Goal: Download file/media

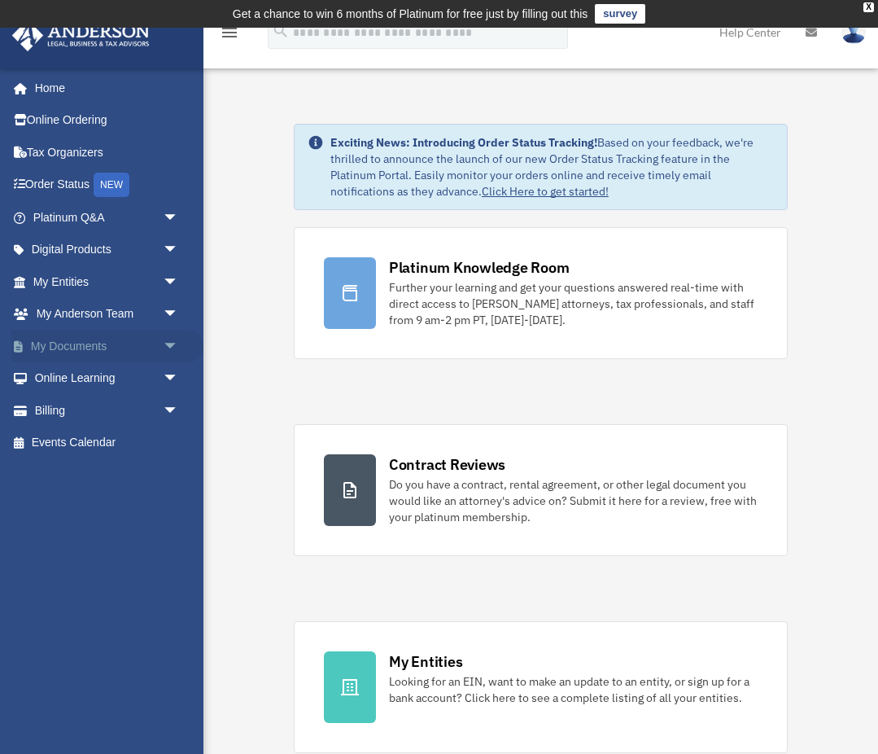
click at [165, 339] on span "arrow_drop_down" at bounding box center [179, 346] width 33 height 33
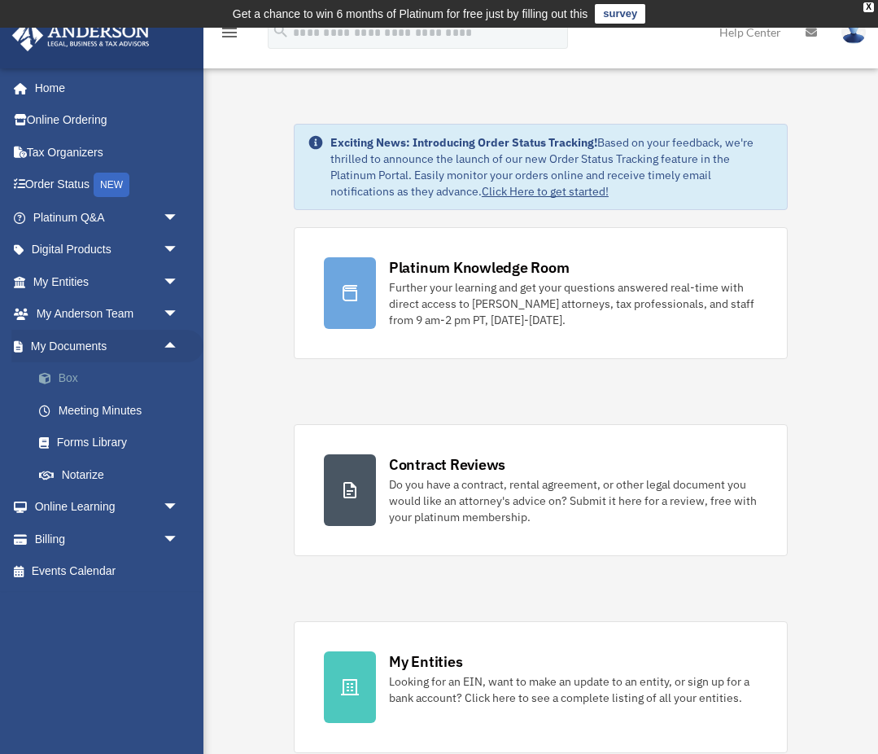
click at [127, 375] on link "Box" at bounding box center [113, 378] width 181 height 33
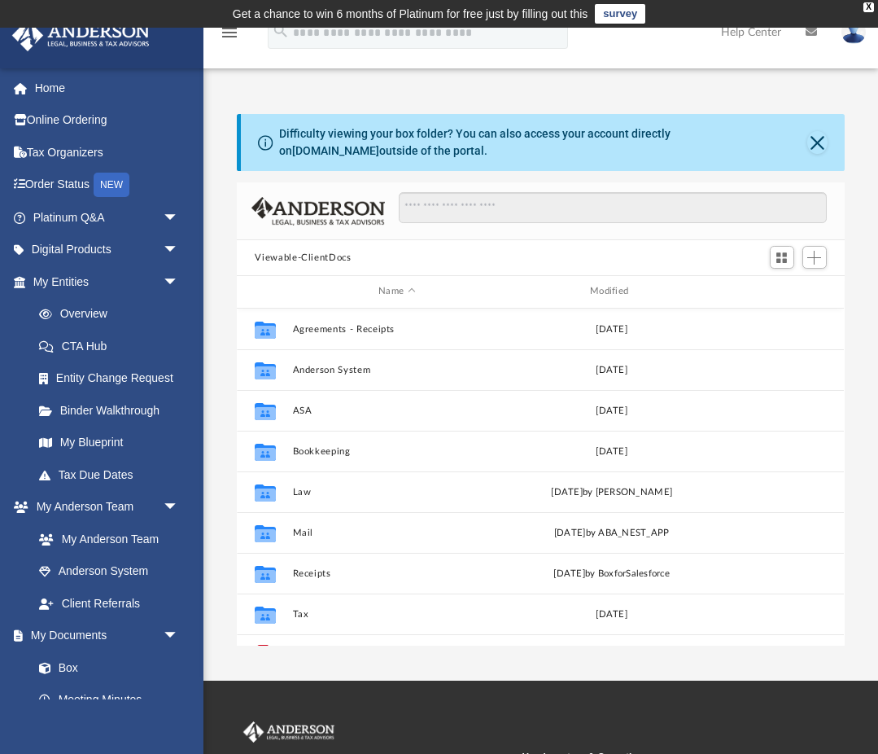
scroll to position [370, 607]
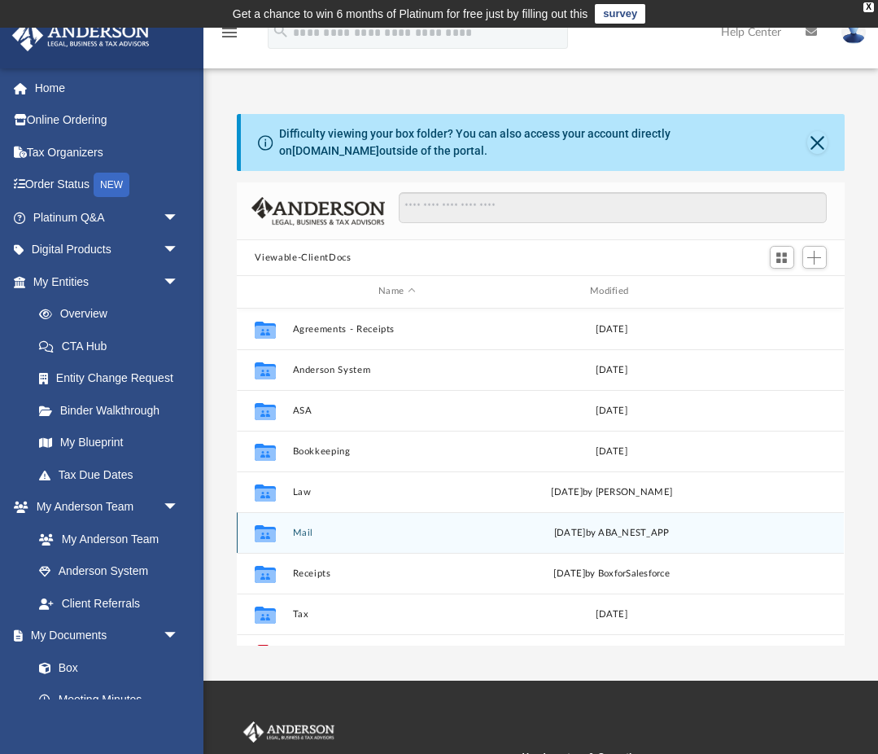
click at [299, 532] on button "Mail" at bounding box center [397, 532] width 208 height 11
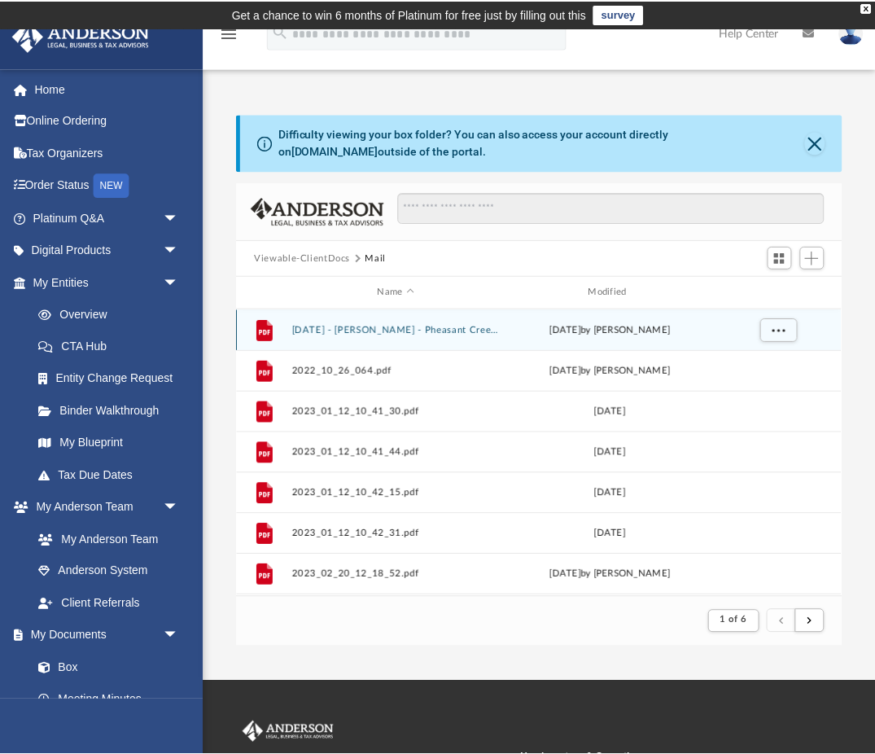
scroll to position [320, 607]
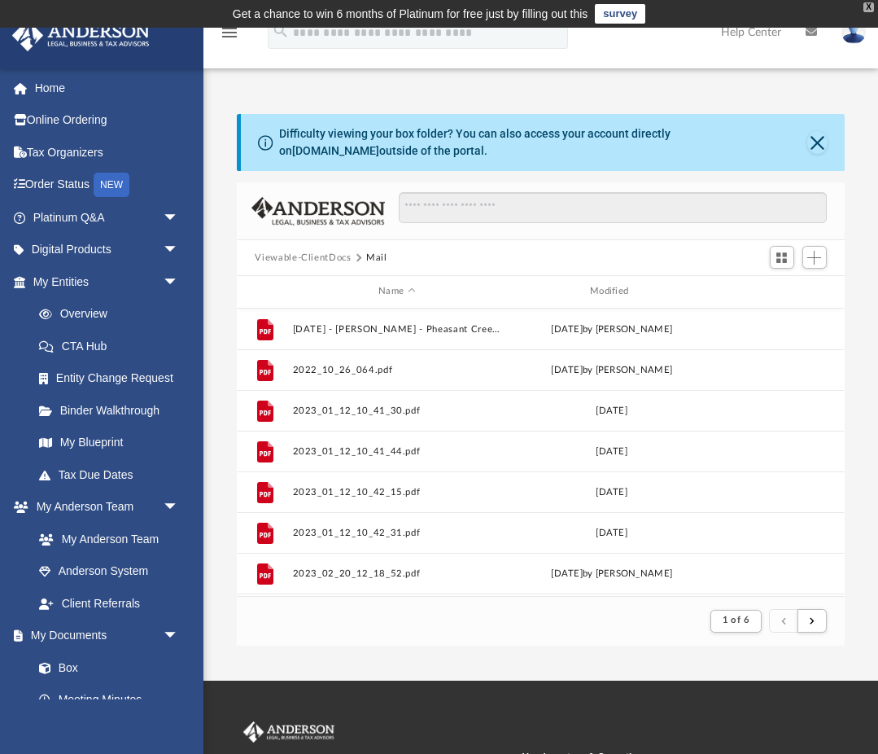
click at [868, 6] on div "X" at bounding box center [869, 7] width 11 height 10
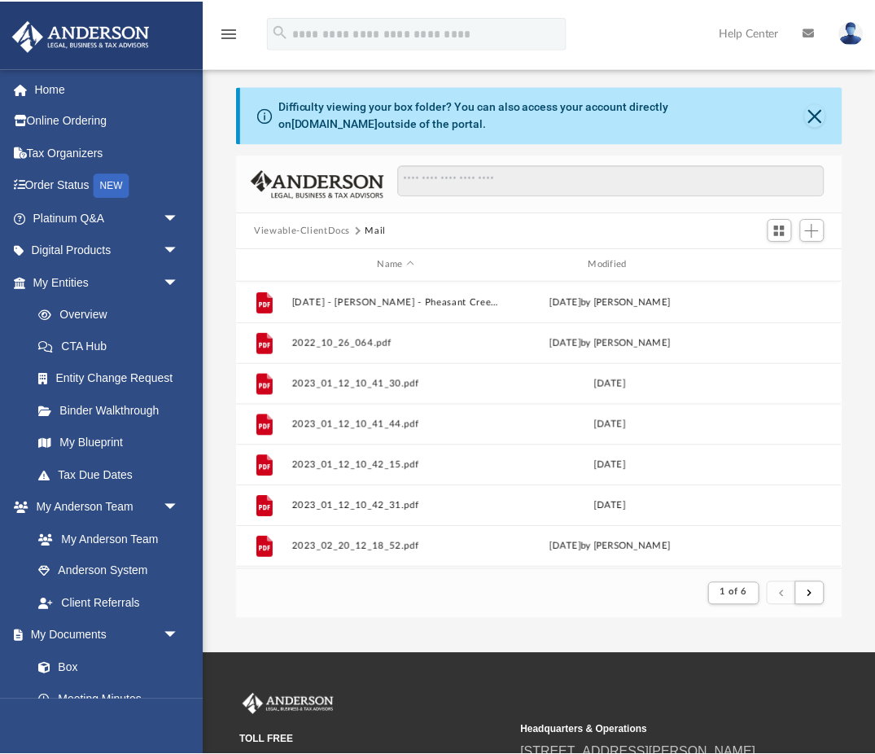
scroll to position [320, 604]
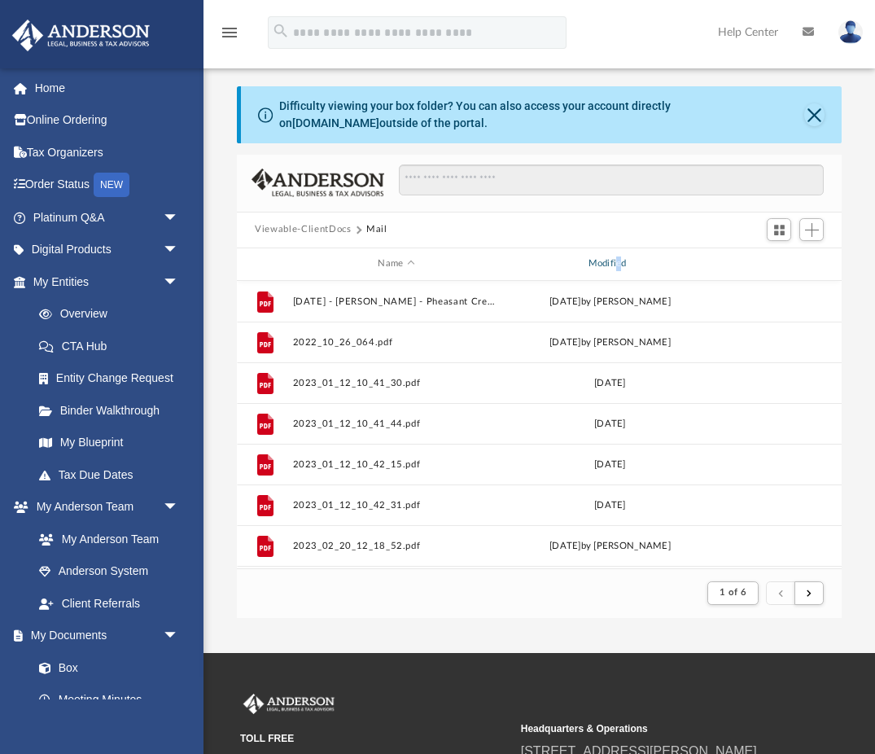
click at [619, 260] on div "Modified" at bounding box center [610, 263] width 208 height 15
click at [632, 270] on div "Modified" at bounding box center [610, 263] width 208 height 15
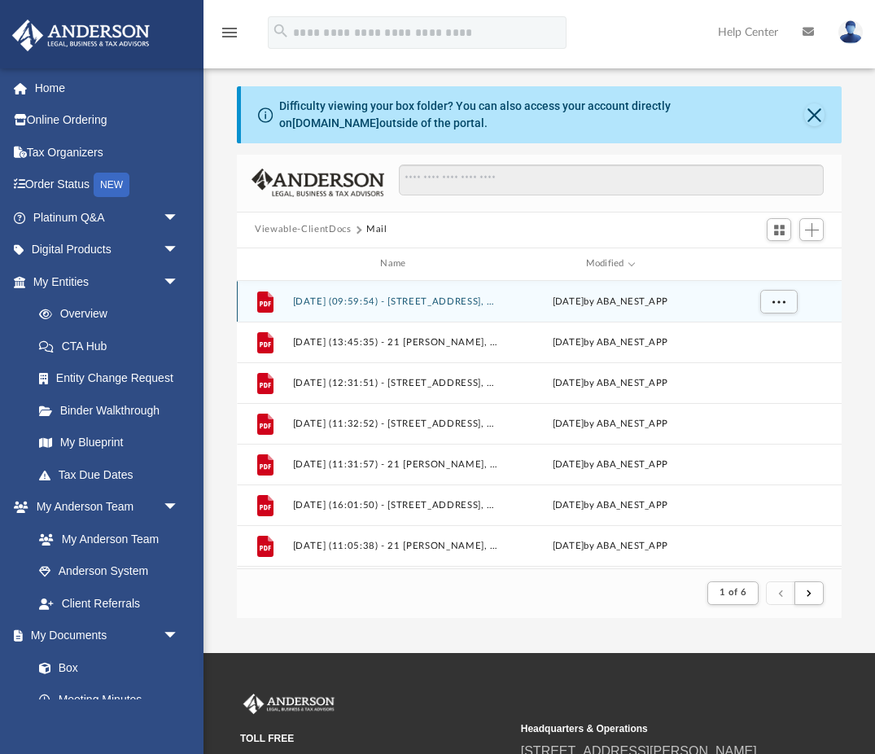
click at [444, 295] on button "[DATE] (09:59:54) - [STREET_ADDRESS], LLC - Mail.pdf" at bounding box center [396, 300] width 207 height 11
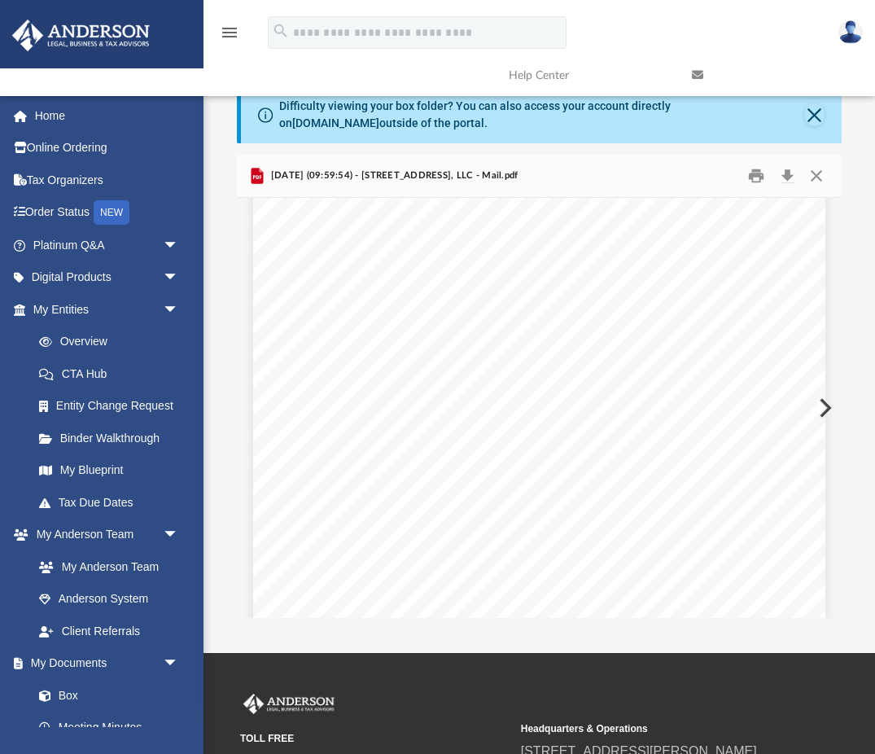
scroll to position [1721, 0]
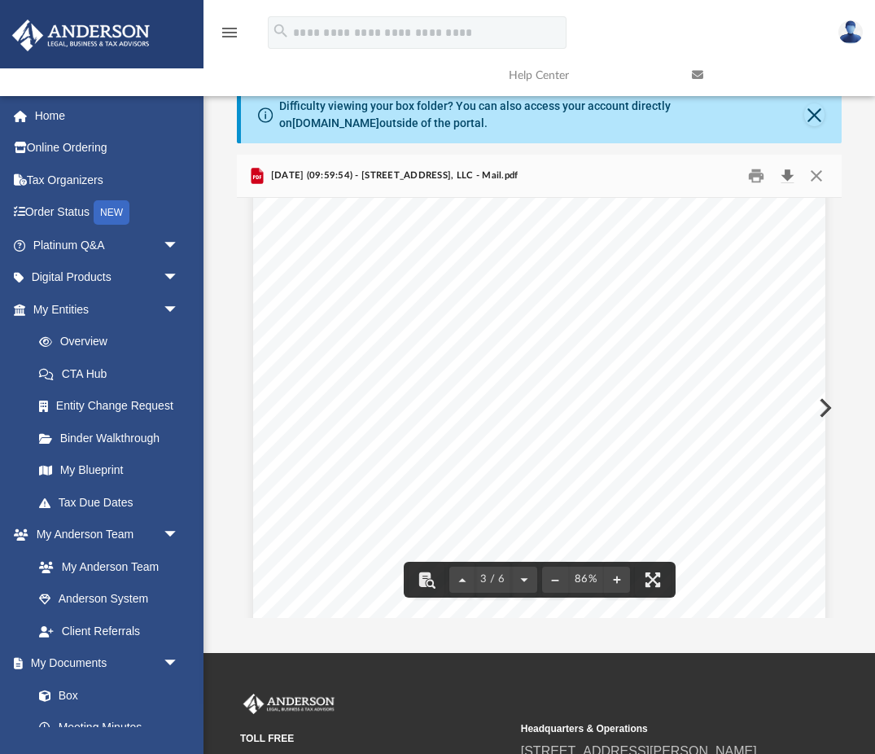
click at [791, 174] on button "Download" at bounding box center [786, 175] width 29 height 25
click at [832, 407] on button "Preview" at bounding box center [824, 408] width 36 height 46
click at [785, 175] on button "Download" at bounding box center [786, 175] width 29 height 25
click at [830, 408] on button "Preview" at bounding box center [824, 408] width 36 height 46
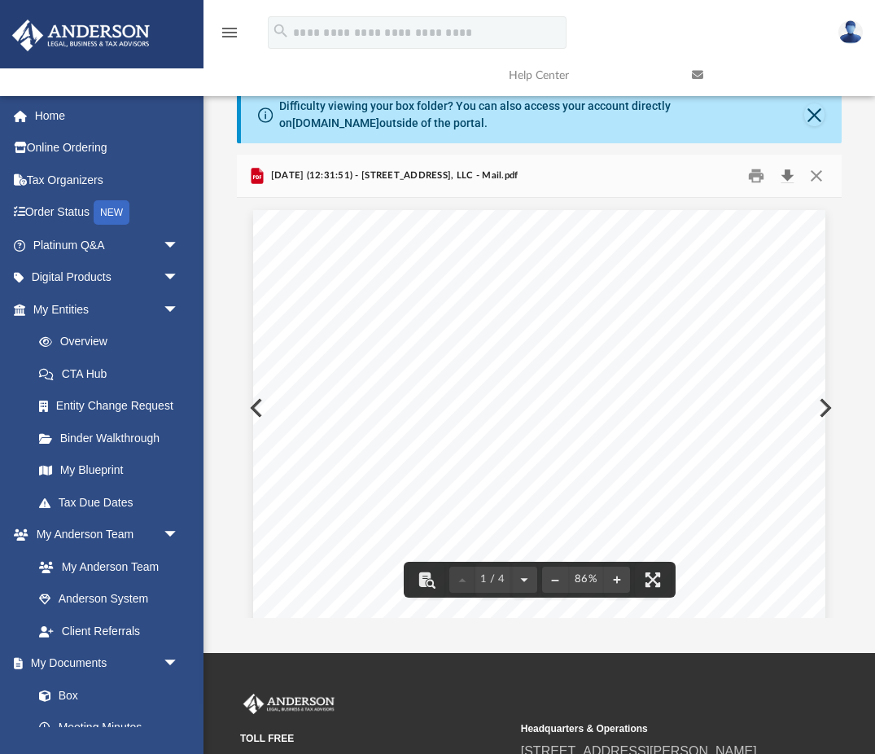
click at [792, 172] on button "Download" at bounding box center [786, 175] width 29 height 25
click at [822, 413] on div "Page 1" at bounding box center [539, 578] width 572 height 737
click at [830, 406] on button "Preview" at bounding box center [824, 408] width 36 height 46
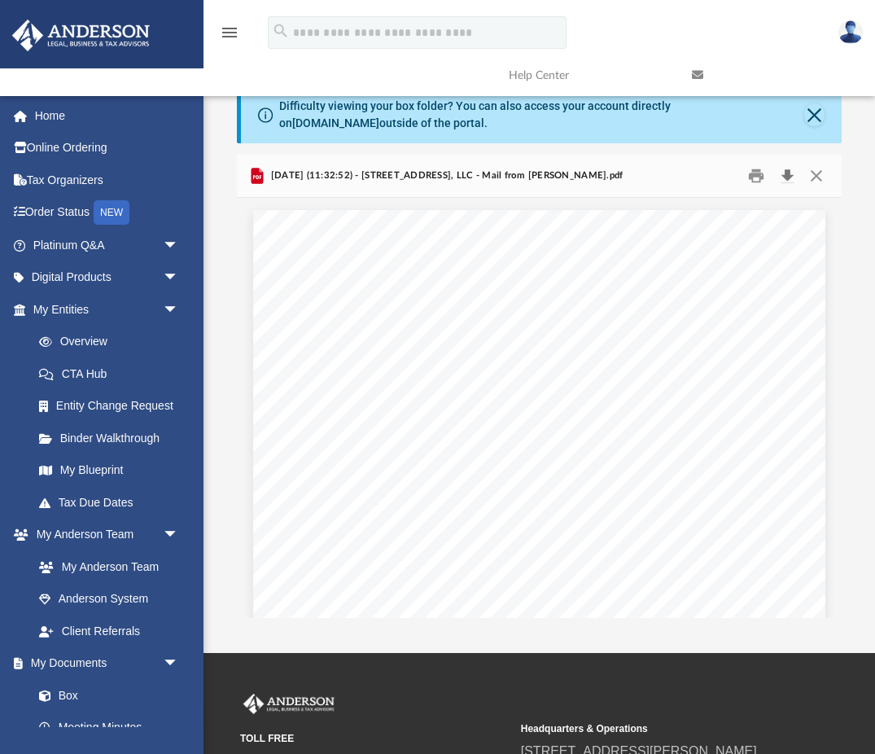
click at [790, 175] on button "Download" at bounding box center [786, 175] width 29 height 25
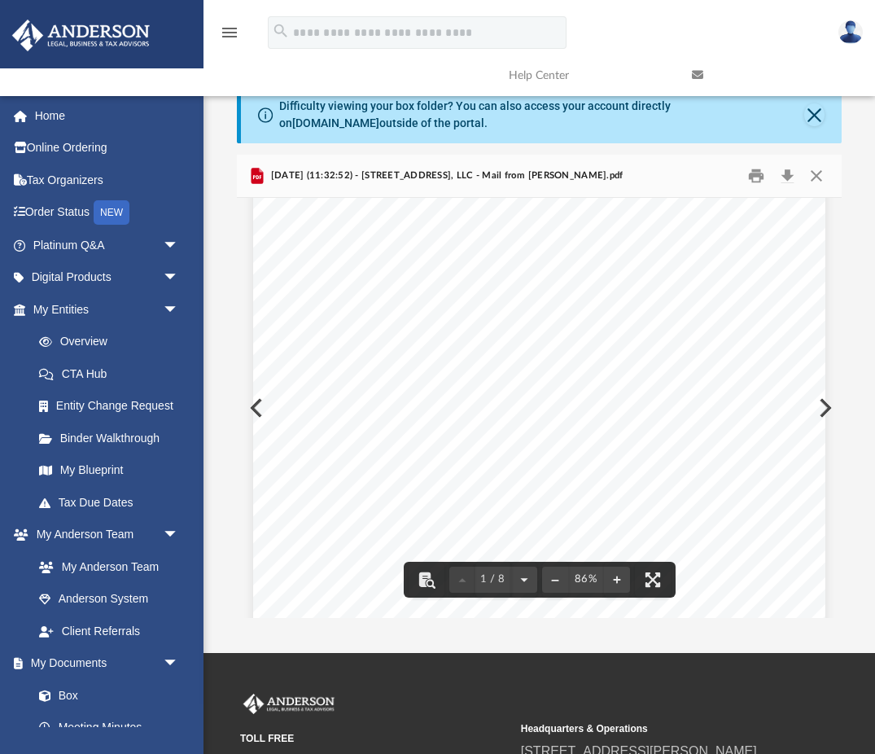
scroll to position [93, 0]
click at [830, 407] on button "Preview" at bounding box center [824, 408] width 36 height 46
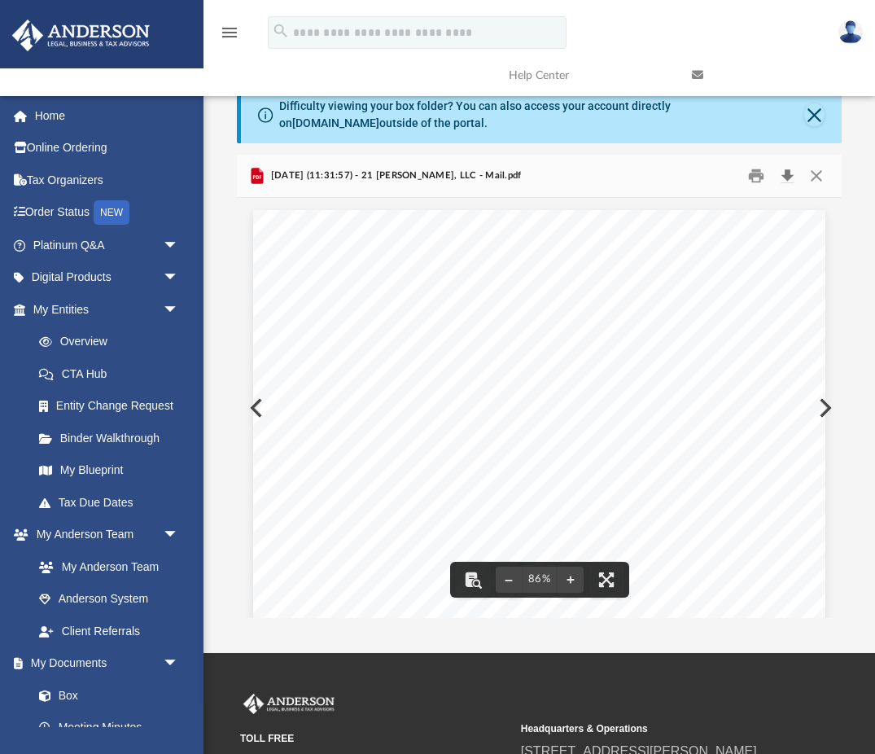
click at [791, 177] on button "Download" at bounding box center [786, 175] width 29 height 25
click at [827, 409] on button "Preview" at bounding box center [824, 408] width 36 height 46
click at [786, 174] on button "Download" at bounding box center [786, 175] width 29 height 25
click at [829, 409] on button "Preview" at bounding box center [824, 408] width 36 height 46
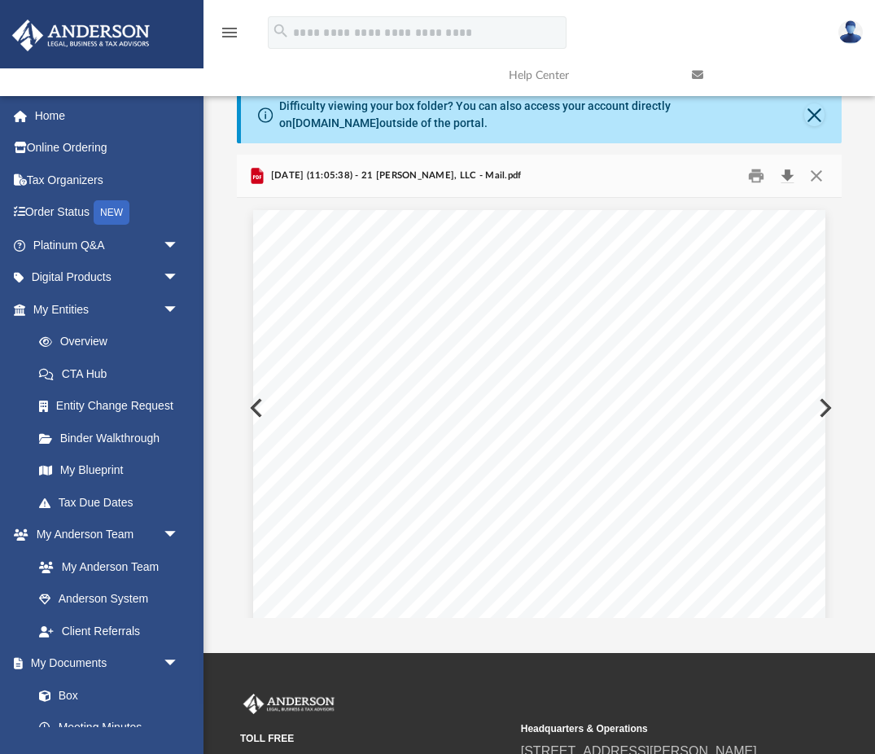
click at [788, 169] on button "Download" at bounding box center [786, 175] width 29 height 25
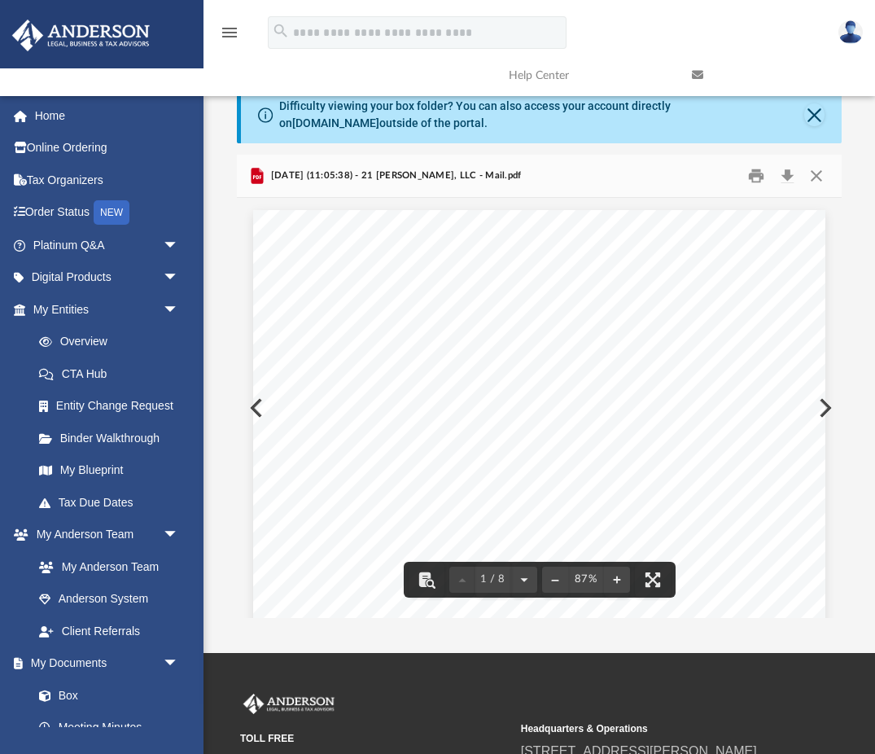
click at [829, 401] on button "Preview" at bounding box center [824, 408] width 36 height 46
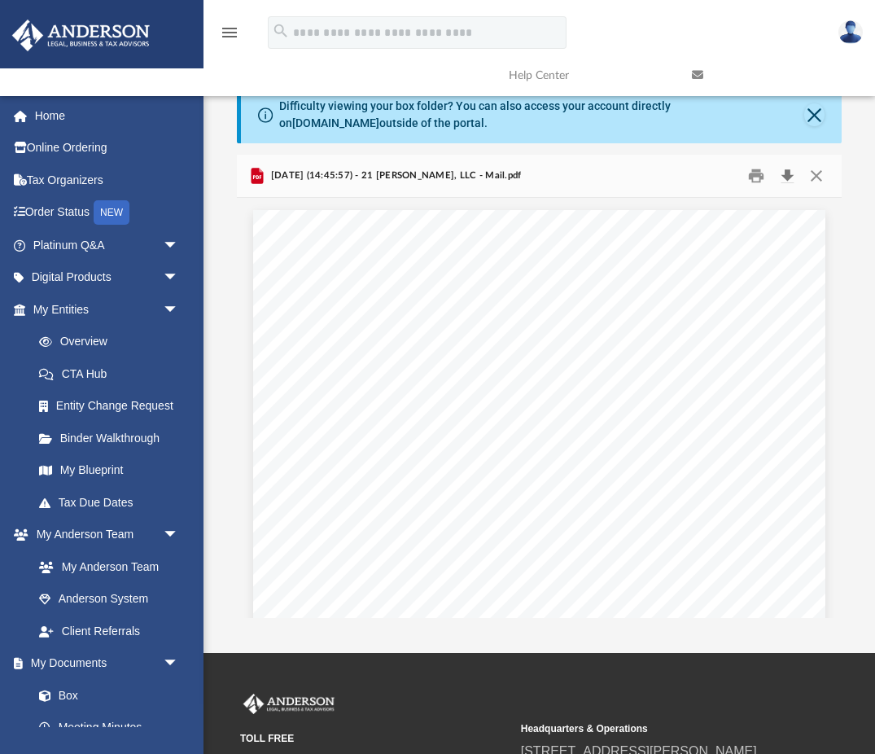
click at [789, 176] on button "Download" at bounding box center [786, 175] width 29 height 25
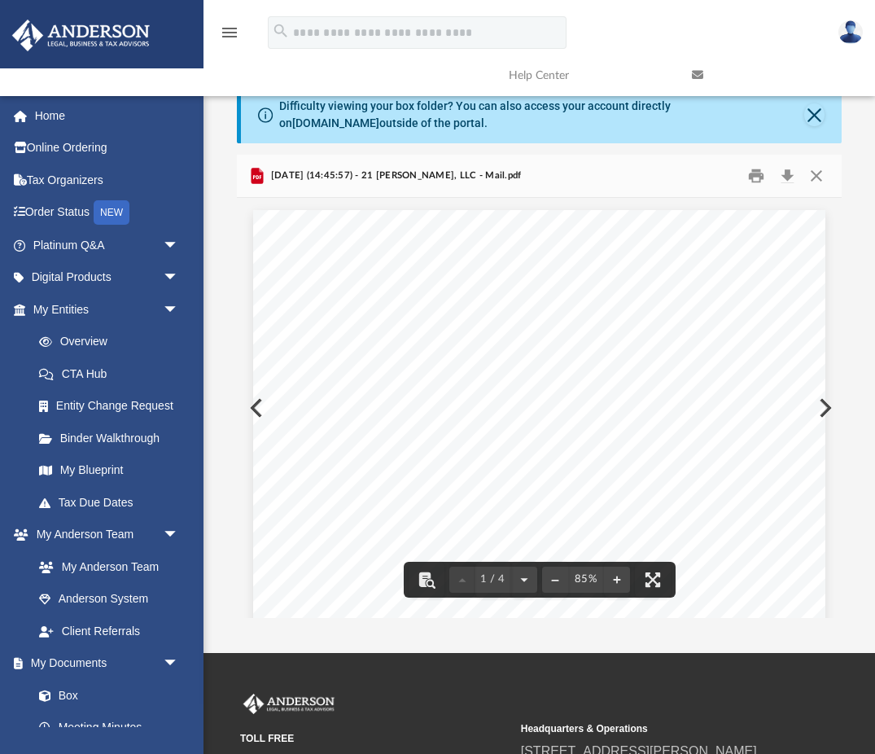
click at [825, 409] on div "Page 1" at bounding box center [539, 568] width 572 height 717
click at [825, 405] on div "Page 1" at bounding box center [539, 568] width 572 height 717
click at [828, 410] on button "Preview" at bounding box center [824, 408] width 36 height 46
click at [784, 178] on button "Download" at bounding box center [786, 175] width 29 height 25
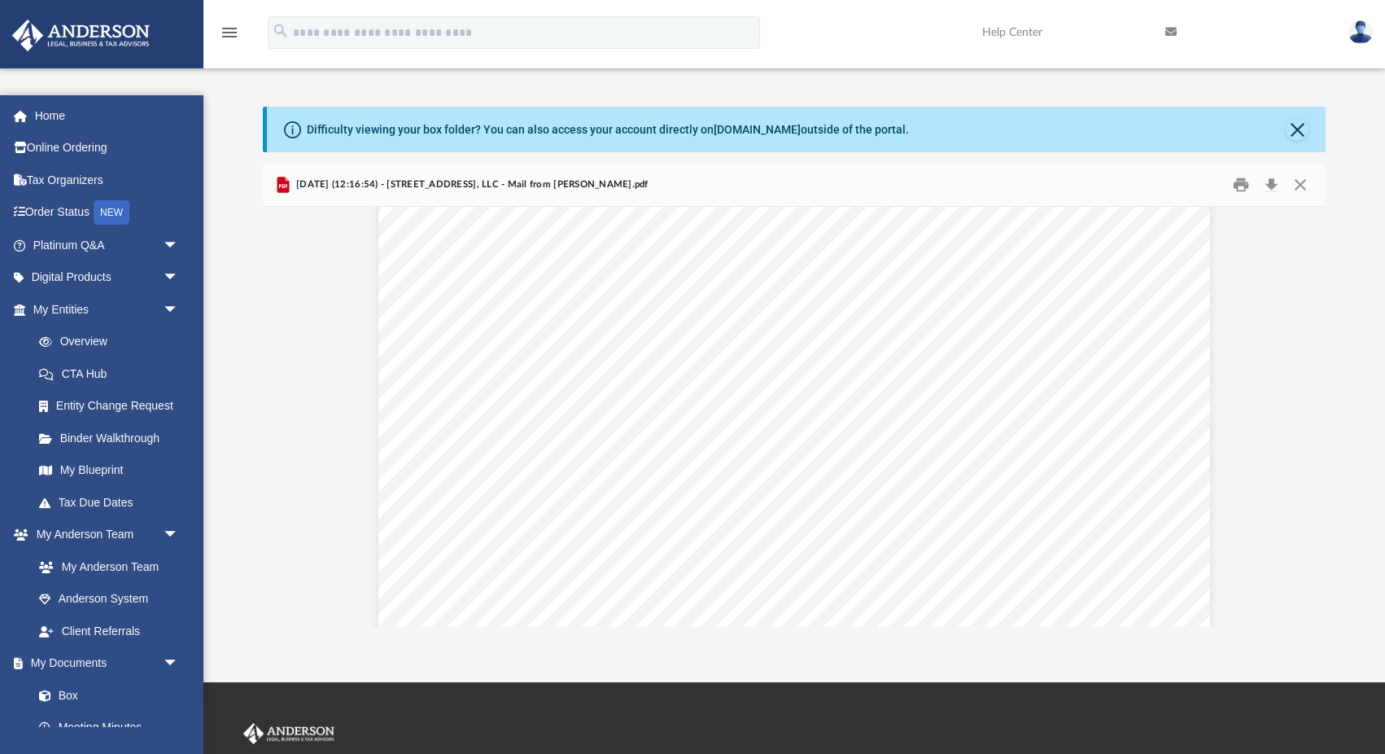
scroll to position [0, 0]
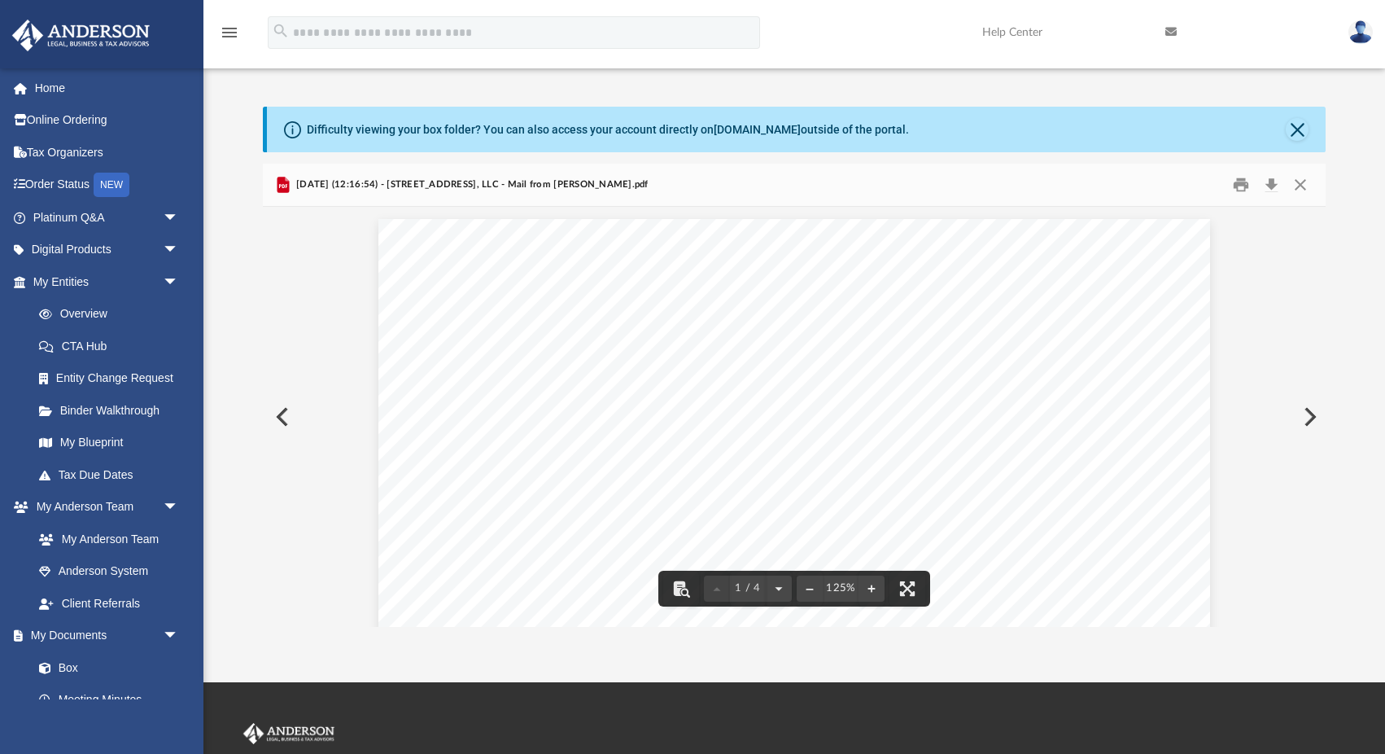
click at [877, 409] on button "Preview" at bounding box center [1309, 417] width 36 height 46
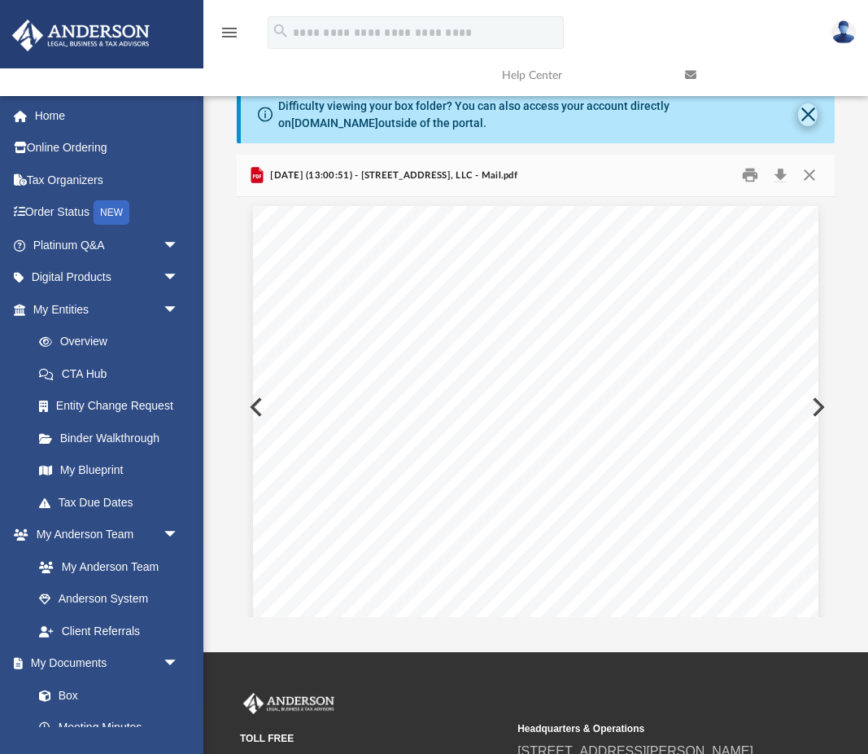
click at [807, 121] on button "Close" at bounding box center [808, 114] width 20 height 23
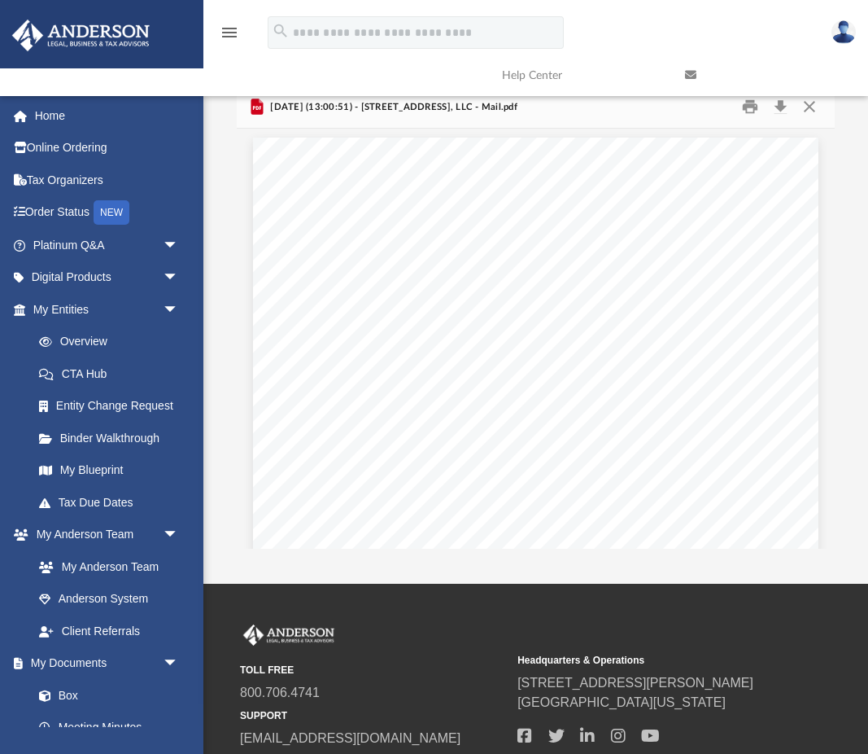
click at [813, 107] on link at bounding box center [764, 75] width 183 height 64
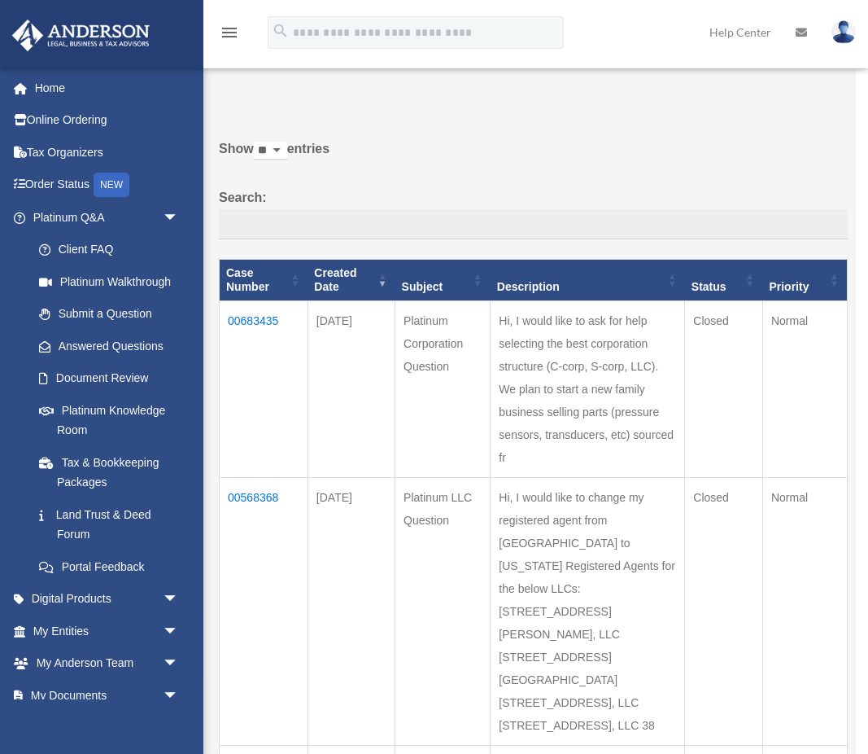
scroll to position [11, 0]
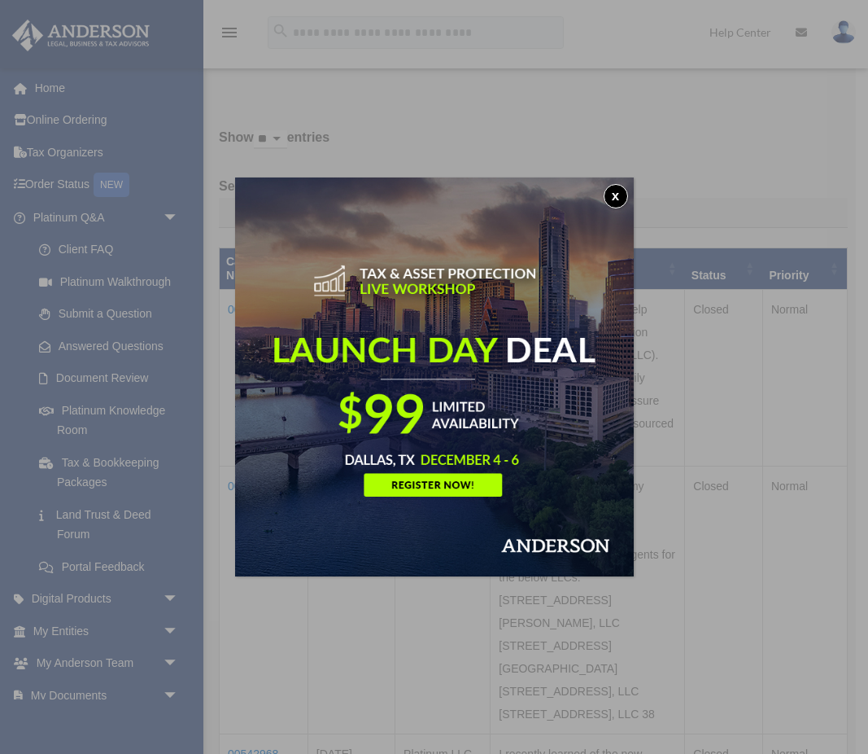
click at [615, 193] on button "x" at bounding box center [616, 196] width 24 height 24
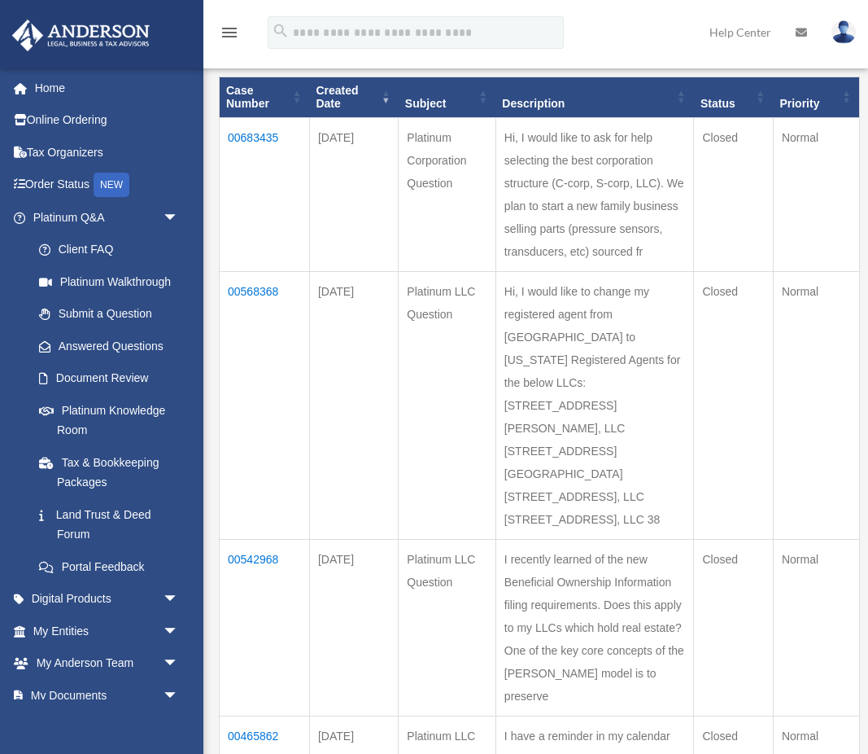
scroll to position [174, 0]
